Goal: Transaction & Acquisition: Obtain resource

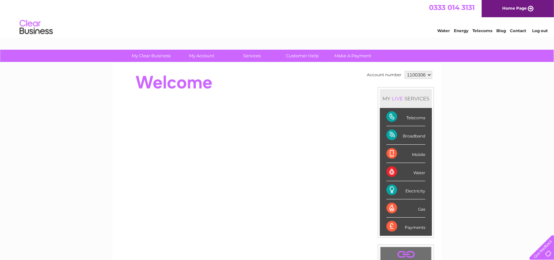
click at [538, 30] on link "Log out" at bounding box center [540, 30] width 16 height 5
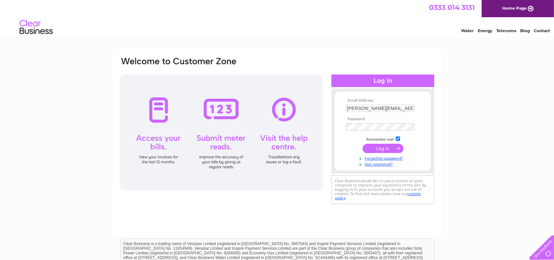
click at [381, 109] on input "robbie@barneyshorseradish.co.uk" at bounding box center [380, 108] width 68 height 7
type input "valentina@vaporever.co.uk"
click at [377, 149] on input "submit" at bounding box center [383, 148] width 41 height 9
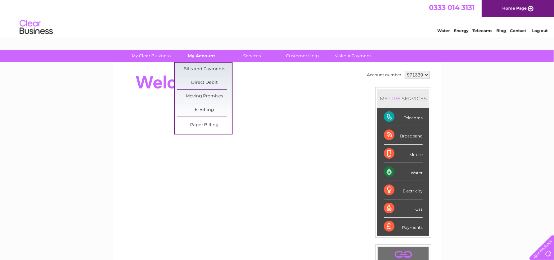
click at [204, 54] on link "My Account" at bounding box center [202, 56] width 55 height 12
click at [199, 66] on link "Bills and Payments" at bounding box center [204, 69] width 55 height 13
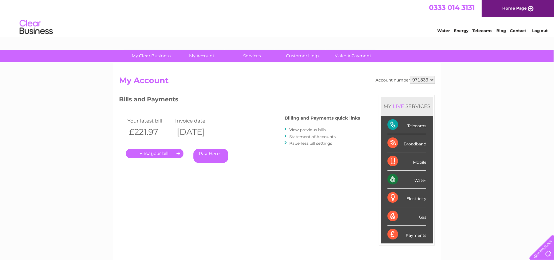
click at [307, 128] on link "View previous bills" at bounding box center [307, 129] width 37 height 5
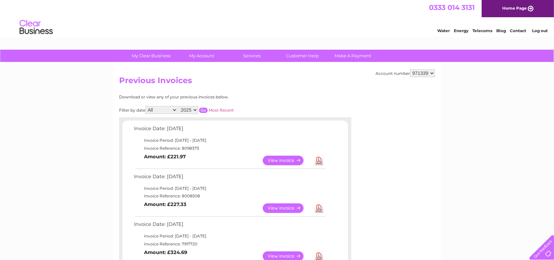
click at [323, 162] on link "Download" at bounding box center [319, 161] width 8 height 10
